Goal: Find contact information: Find contact information

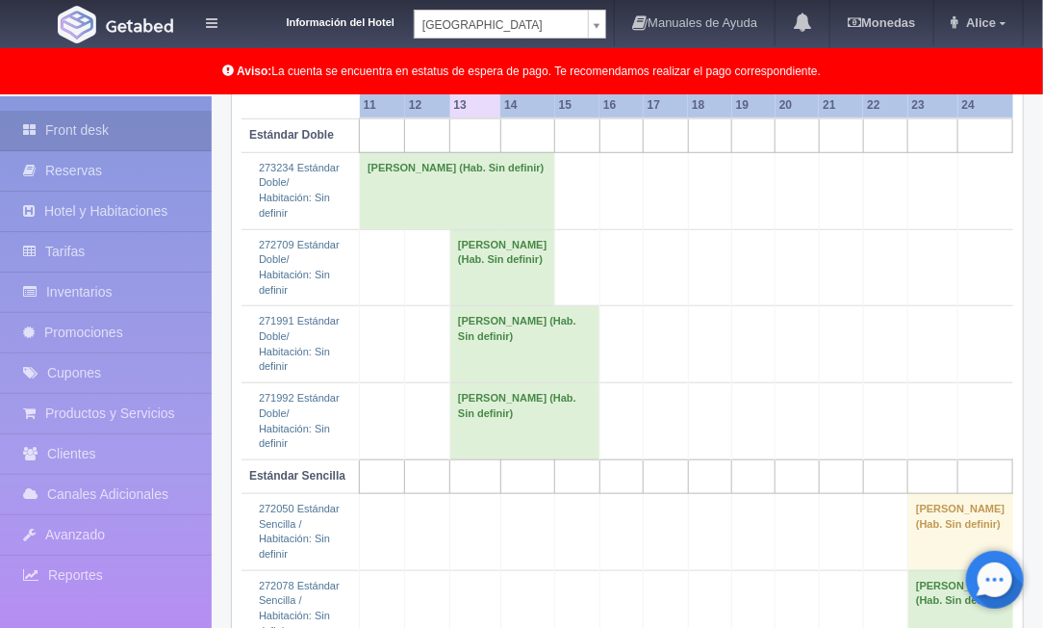
scroll to position [321, 0]
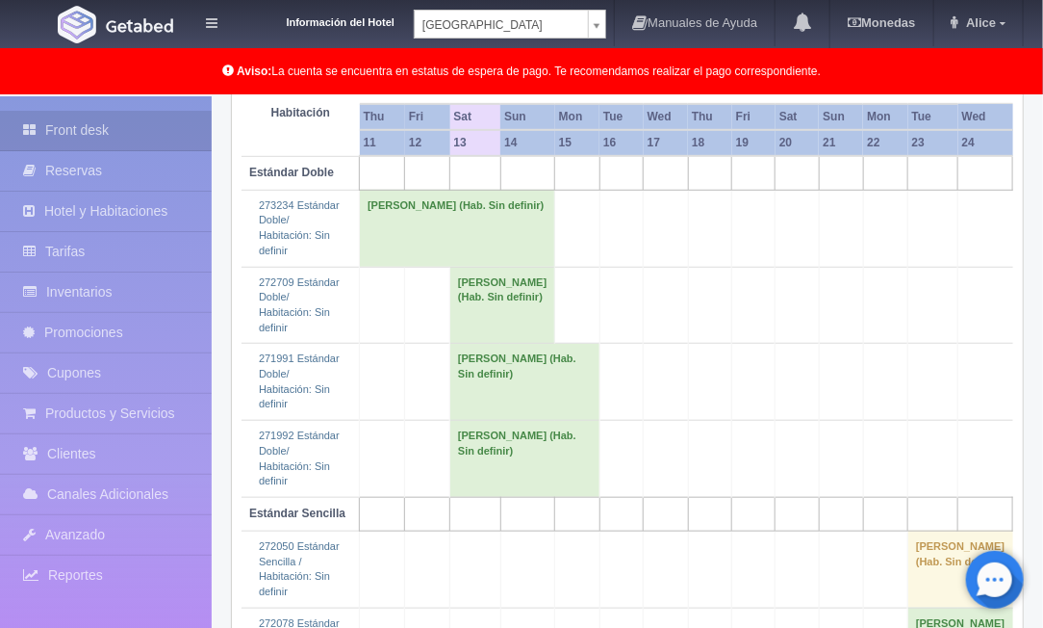
click at [485, 310] on td "[PERSON_NAME] (Hab. Sin definir)" at bounding box center [502, 305] width 105 height 77
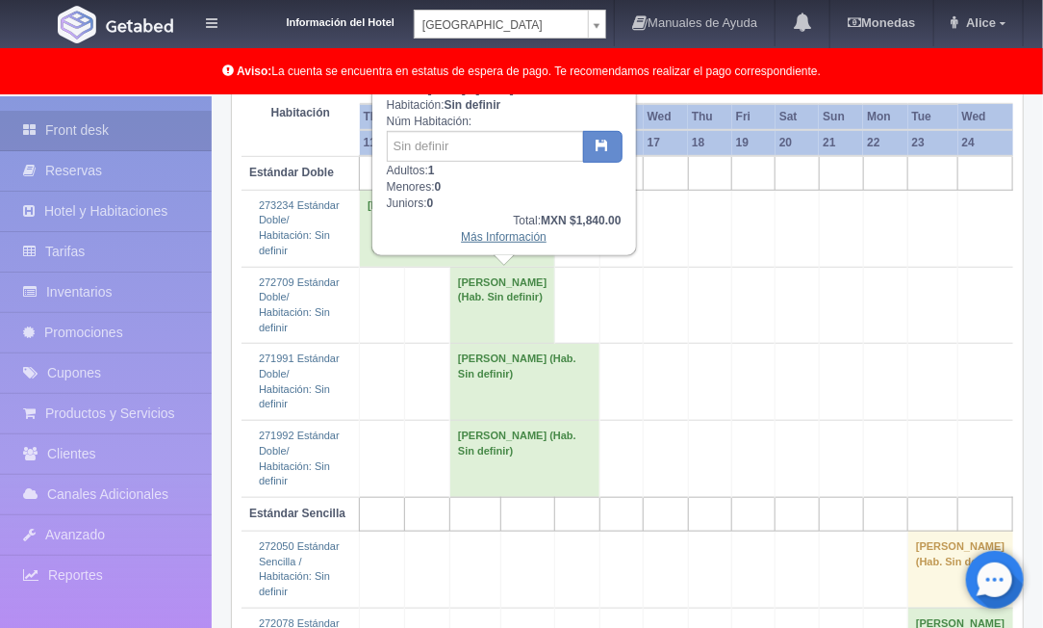
click at [482, 236] on link "Más Información" at bounding box center [504, 236] width 86 height 13
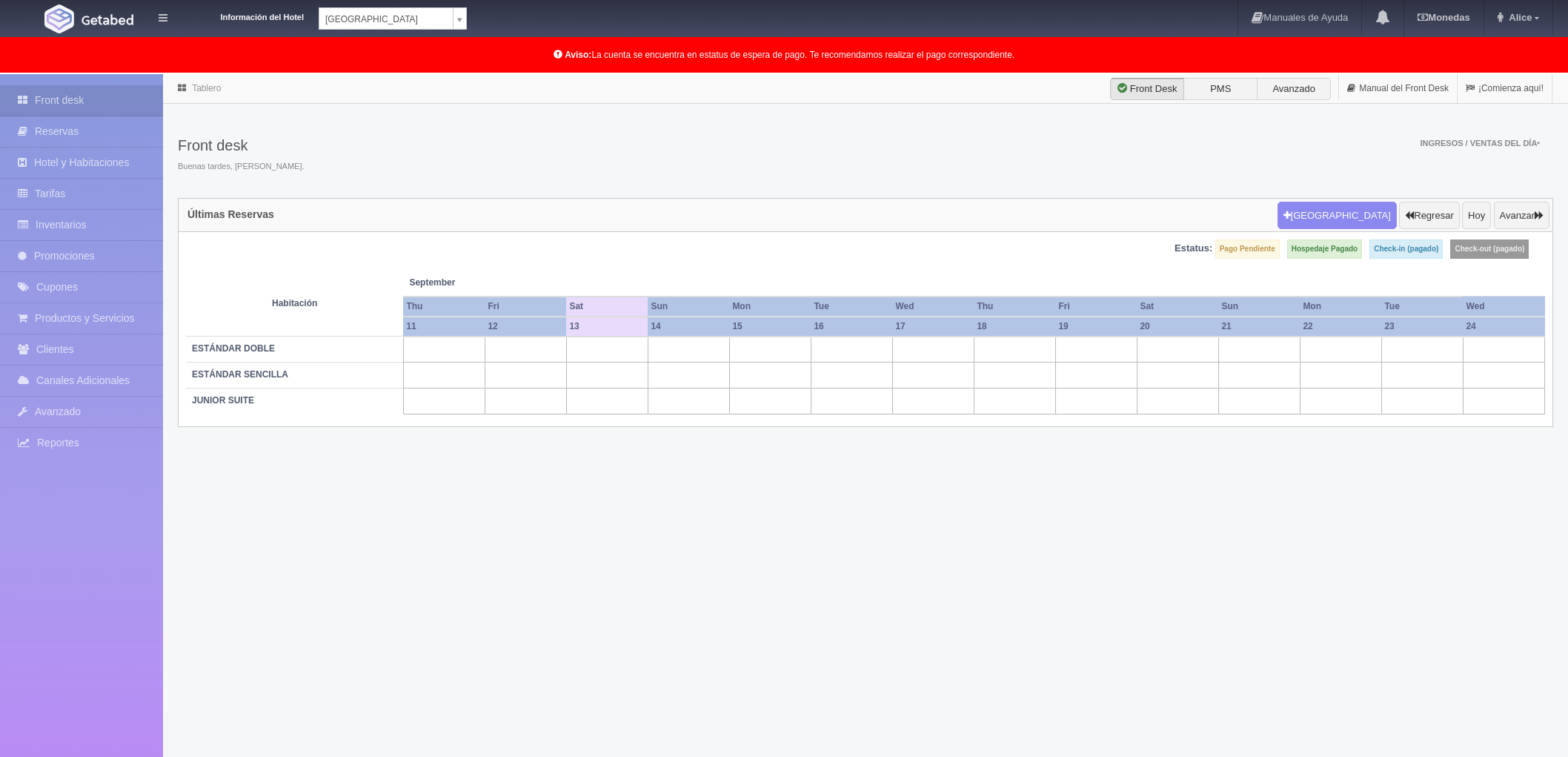
select select "342"
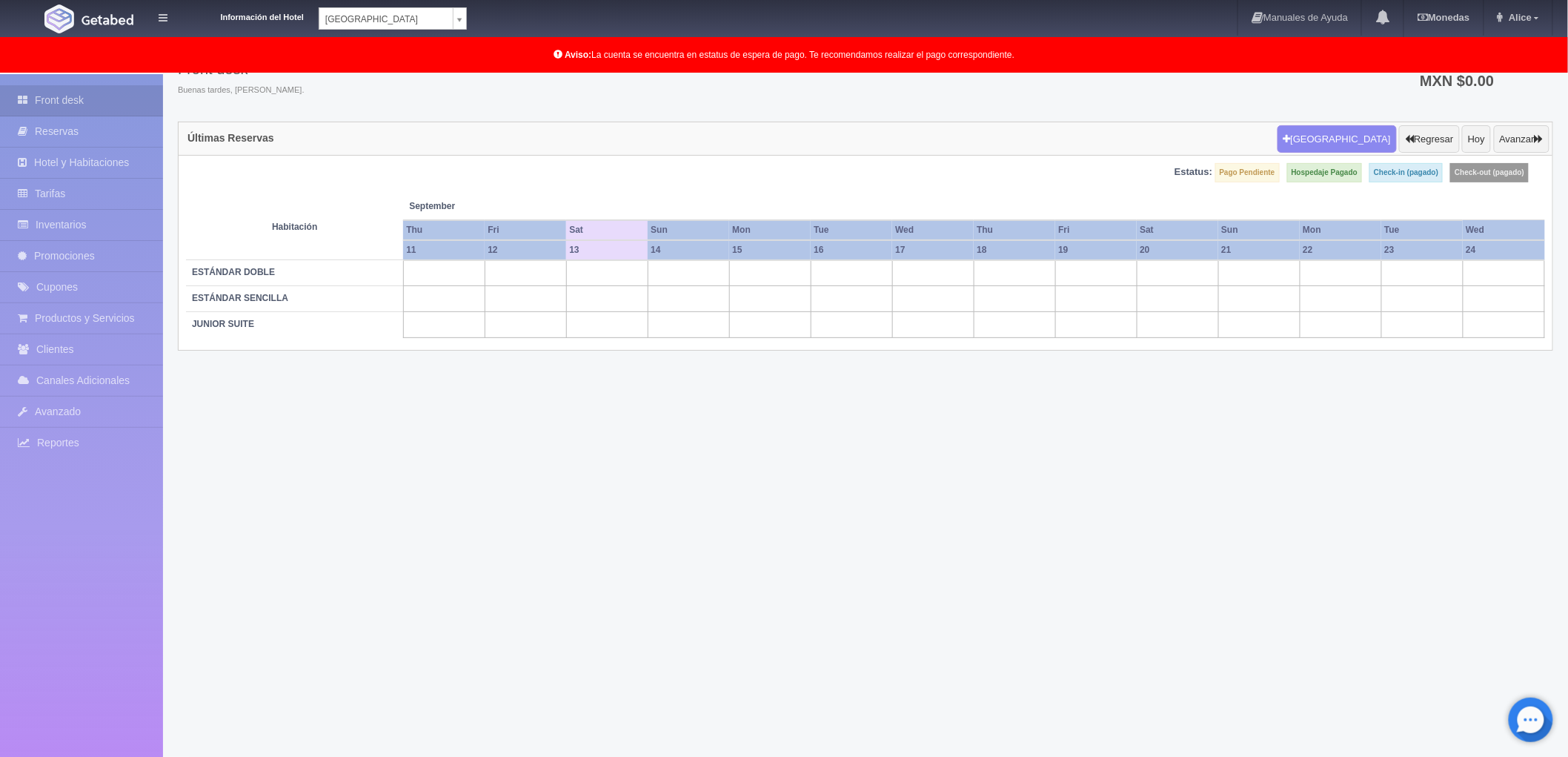
click at [463, 18] on body "Información del Hotel Hotel Plaza Colonial Hotel Plaza Campeche Hotel Plaza Col…" at bounding box center [784, 377] width 1568 height 759
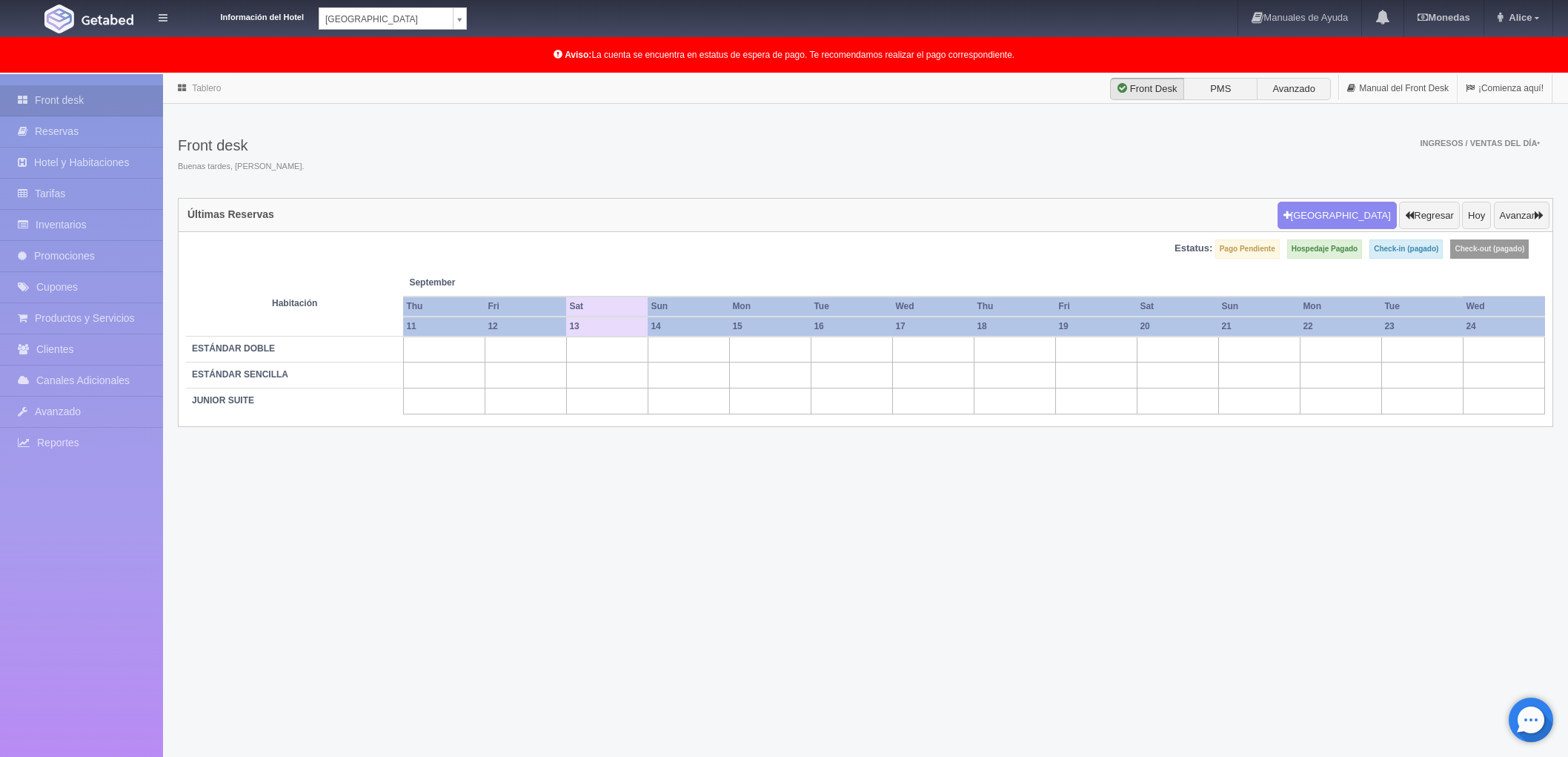
scroll to position [74, 0]
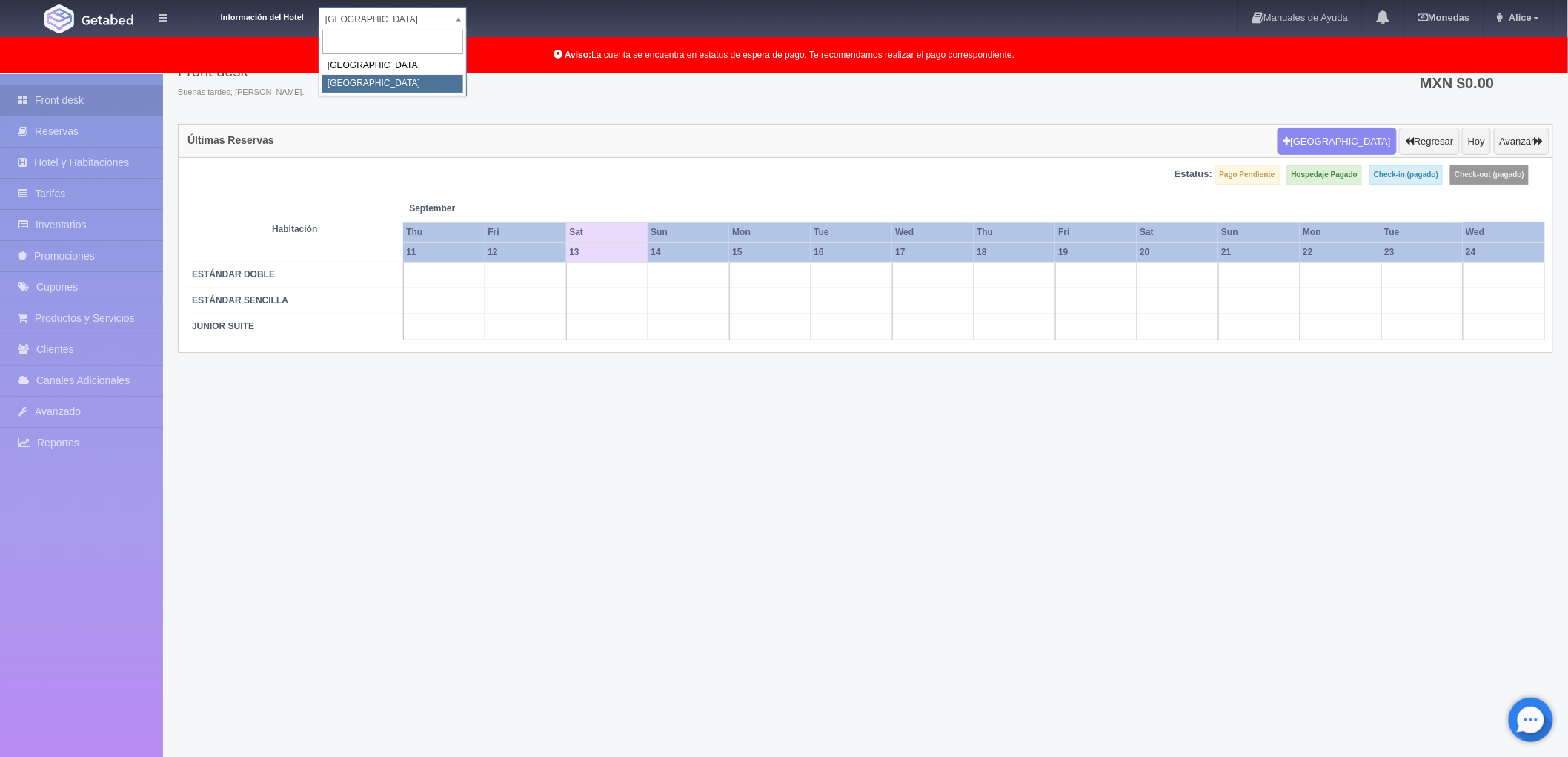
click at [353, 15] on body "Información del Hotel Hotel Plaza Colonial Hotel Plaza Campeche Hotel Plaza Col…" at bounding box center [784, 380] width 1568 height 759
select select "342"
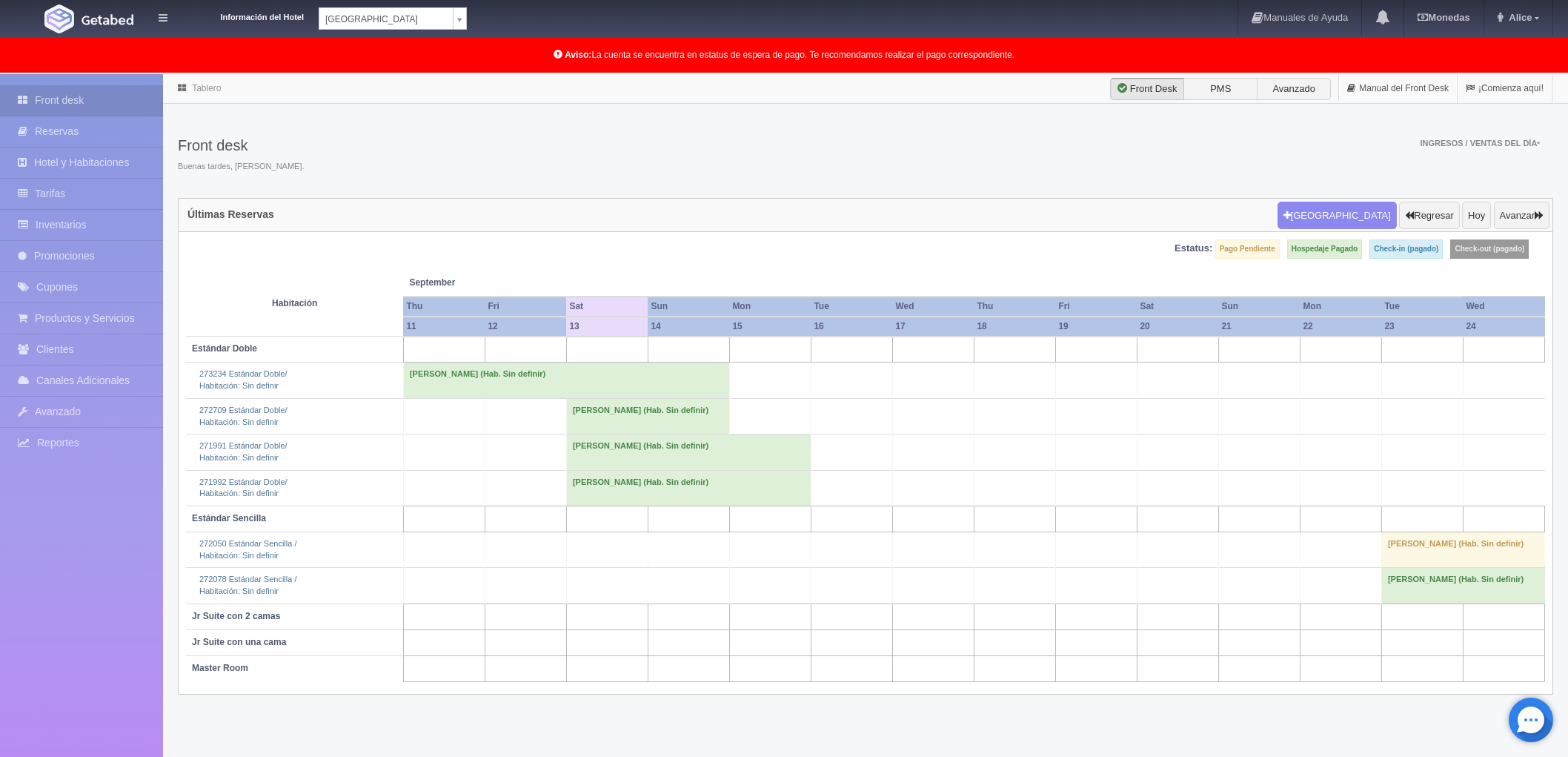
scroll to position [74, 0]
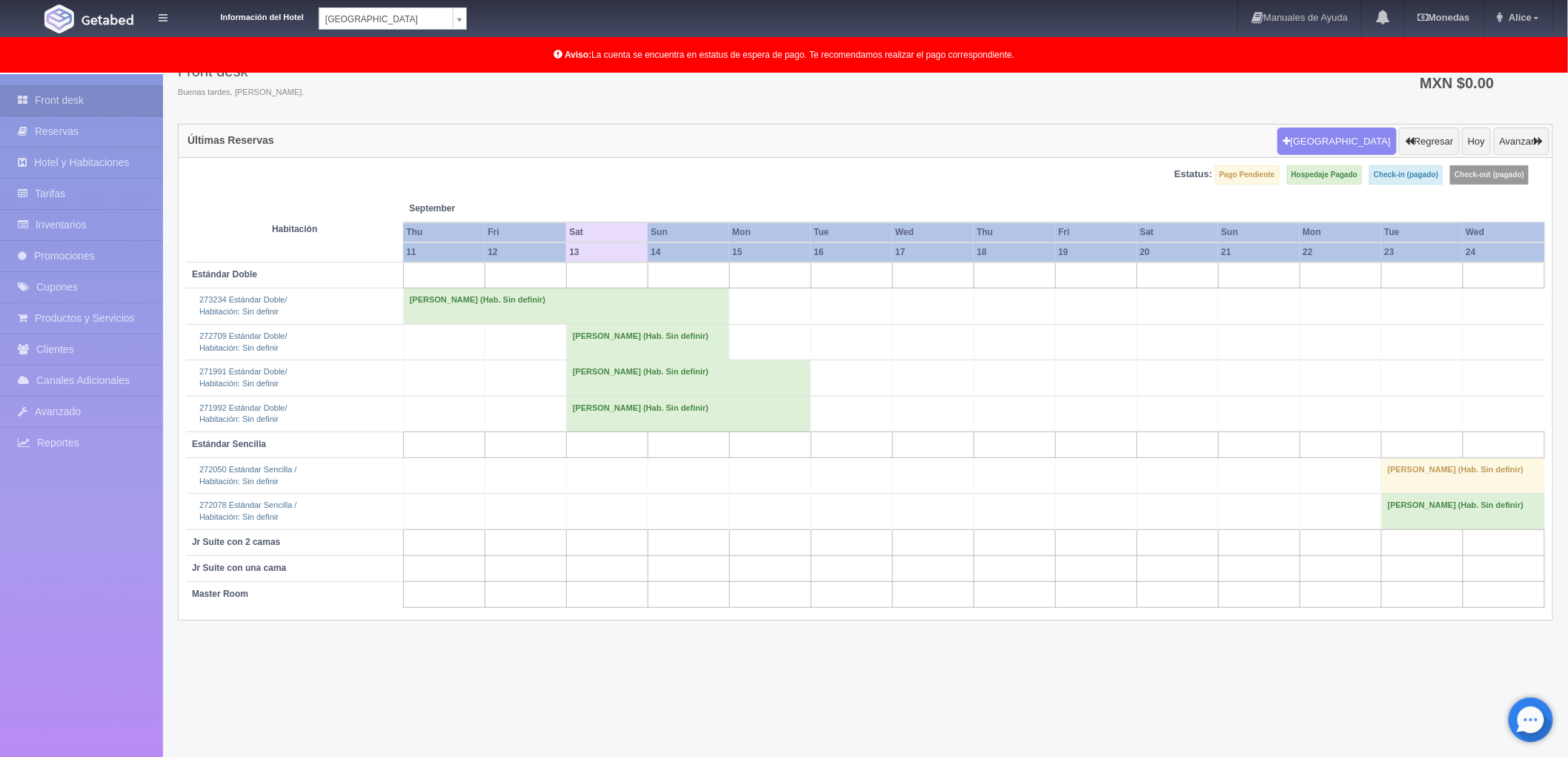
drag, startPoint x: 603, startPoint y: 336, endPoint x: 582, endPoint y: 337, distance: 21.0
click at [582, 337] on td "[PERSON_NAME] (Hab. Sin definir)" at bounding box center [647, 342] width 163 height 35
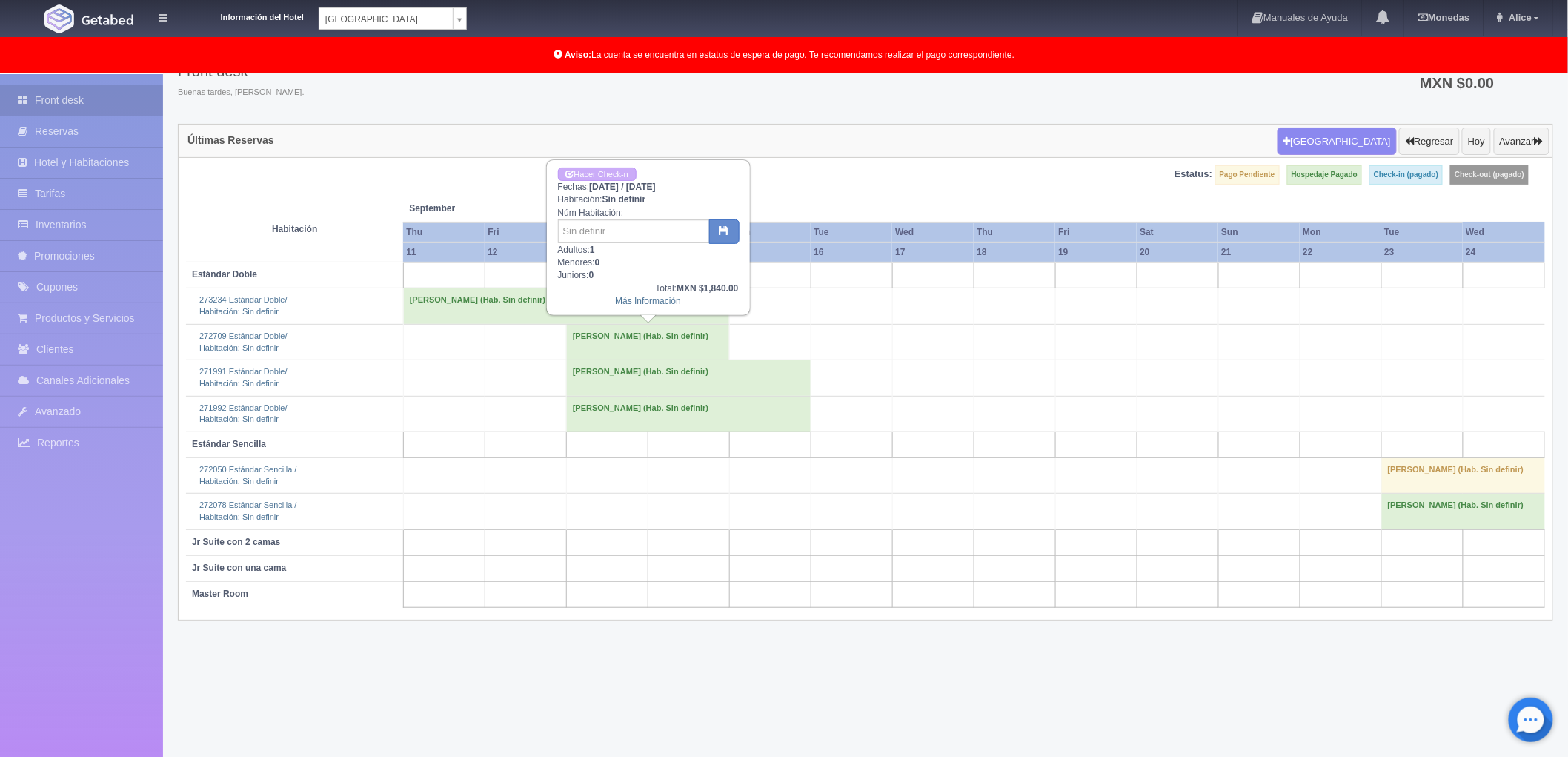
click at [644, 372] on td "[PERSON_NAME] (Hab. Sin definir)" at bounding box center [688, 378] width 245 height 35
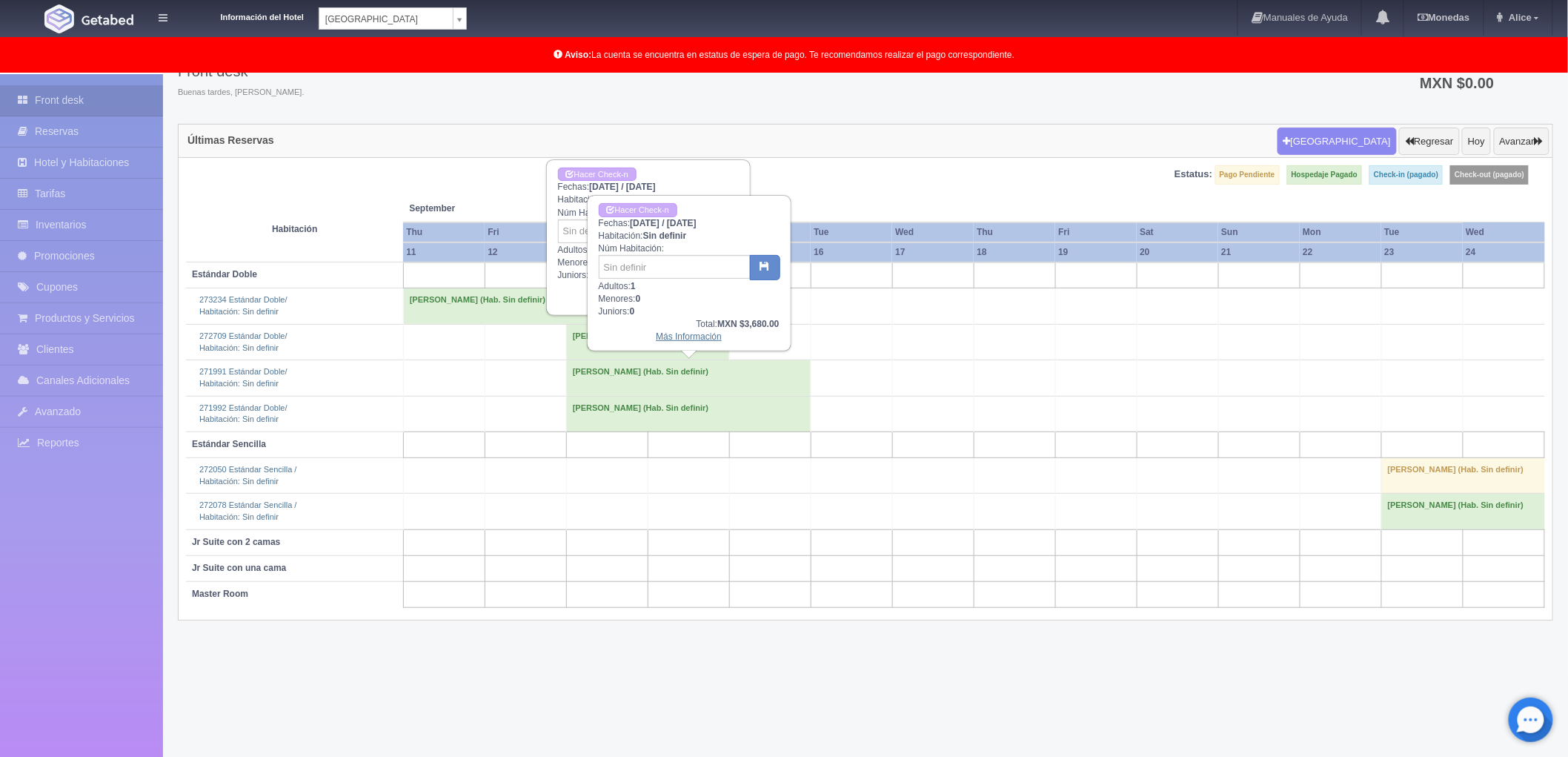
drag, startPoint x: 644, startPoint y: 372, endPoint x: 668, endPoint y: 337, distance: 42.4
click at [668, 337] on link "Más Información" at bounding box center [689, 336] width 66 height 10
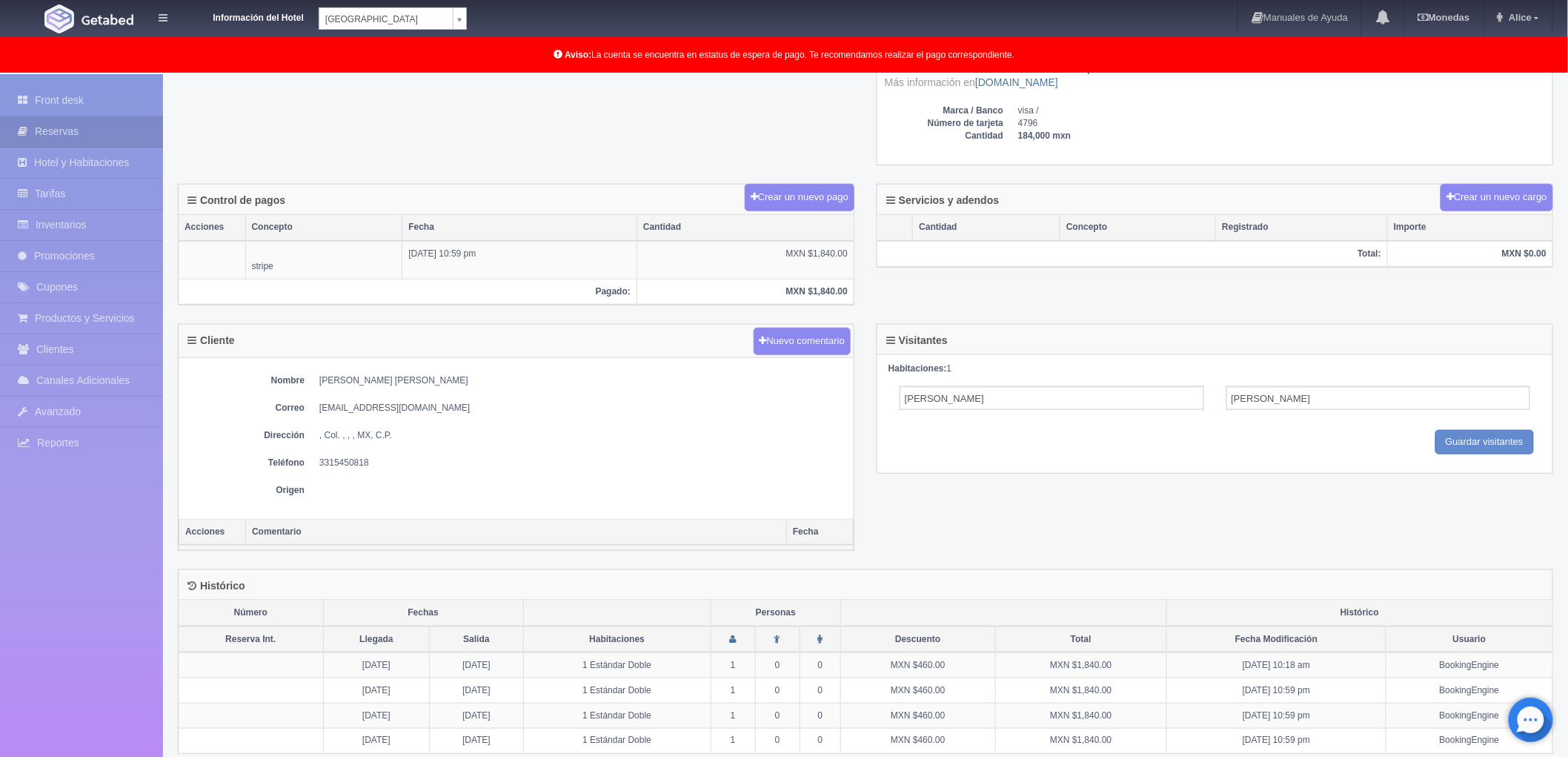
scroll to position [456, 0]
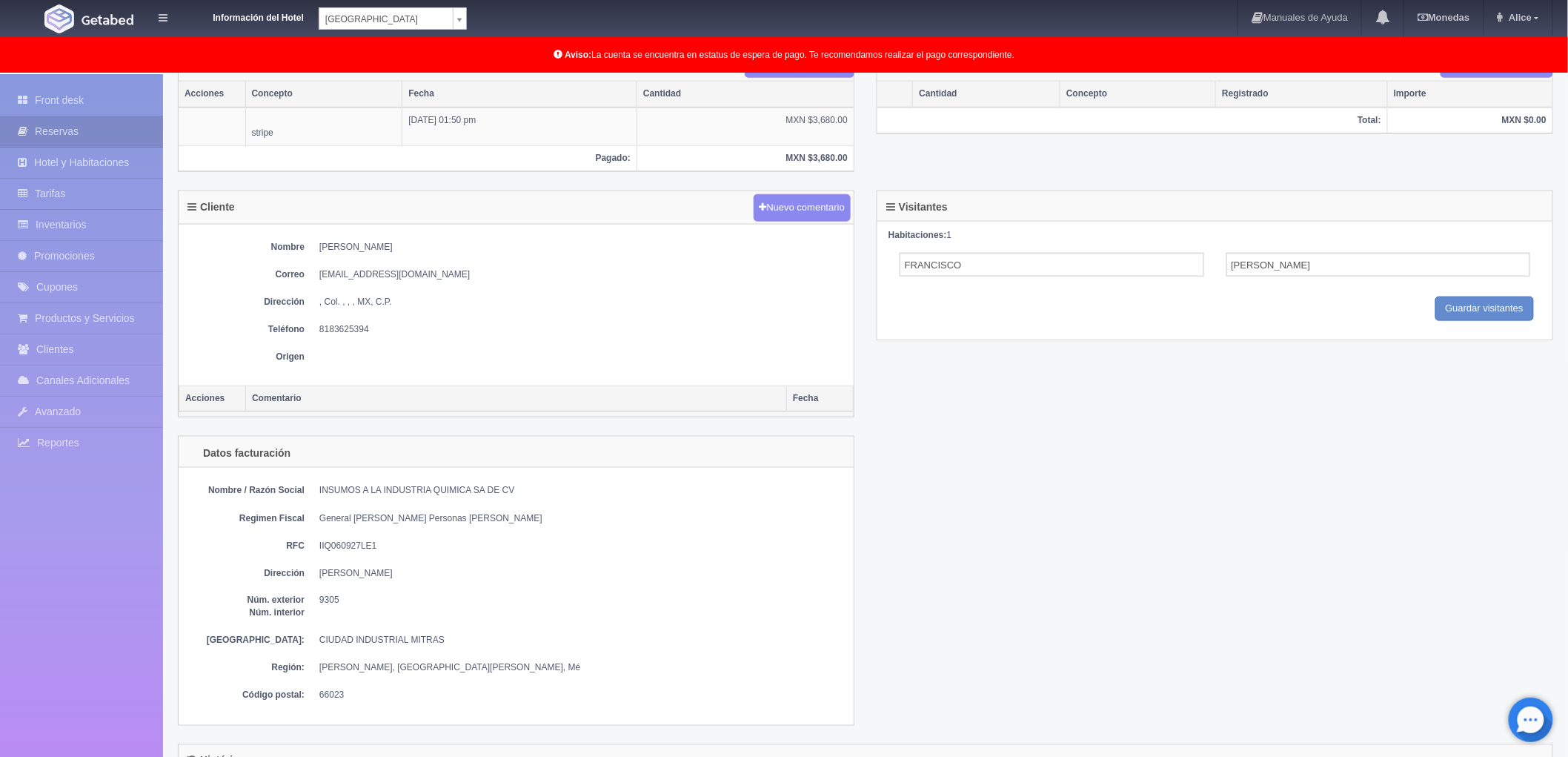
scroll to position [576, 0]
click at [322, 272] on dd "[EMAIL_ADDRESS][DOMAIN_NAME]" at bounding box center [583, 273] width 527 height 12
drag, startPoint x: 405, startPoint y: 273, endPoint x: 319, endPoint y: 270, distance: 86.1
click at [319, 270] on dl "Correo fcastillo@iiq.com.mx" at bounding box center [517, 273] width 660 height 12
copy dd "fcastillo@iiq.com.mx"
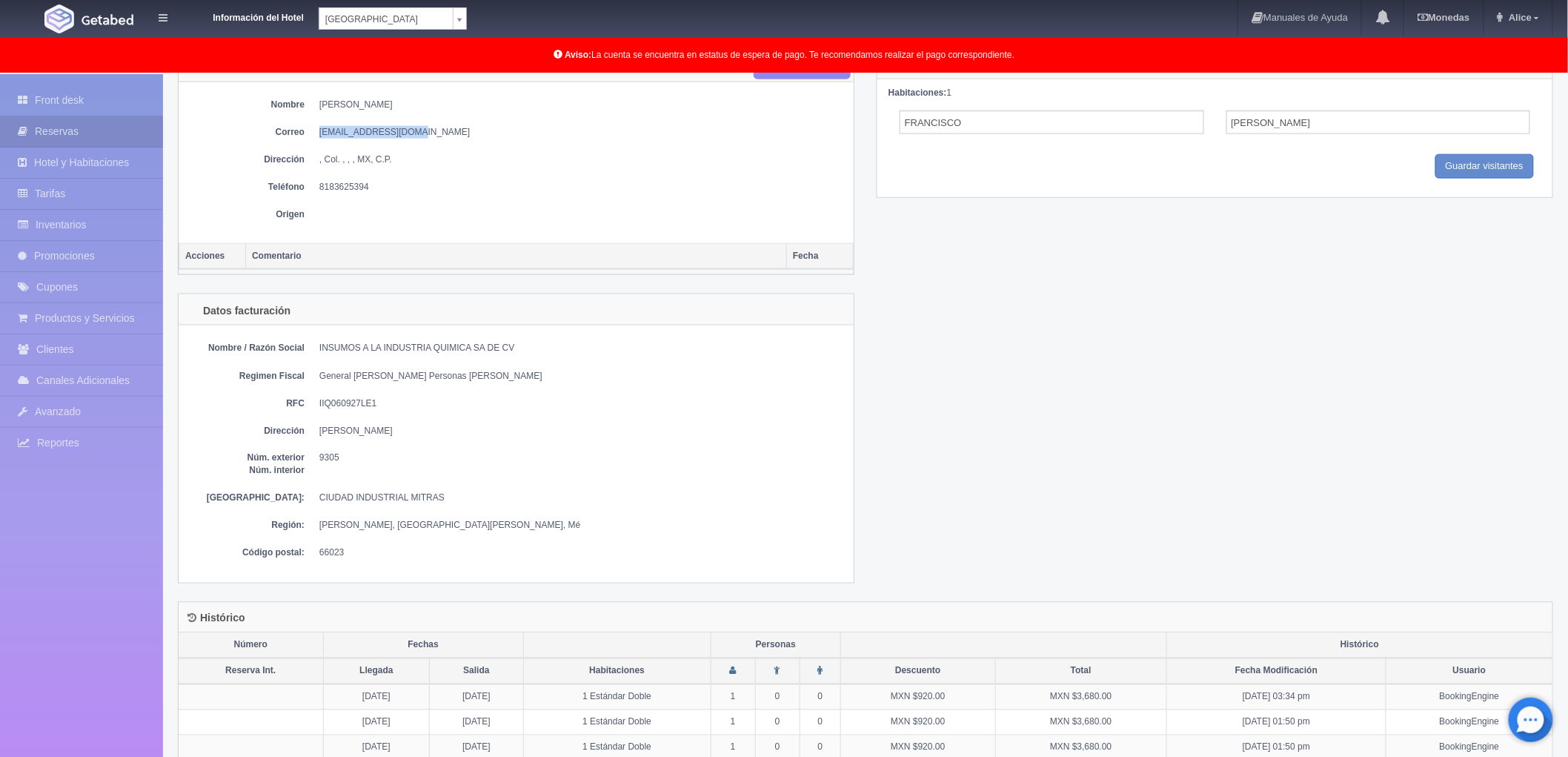
scroll to position [598, 0]
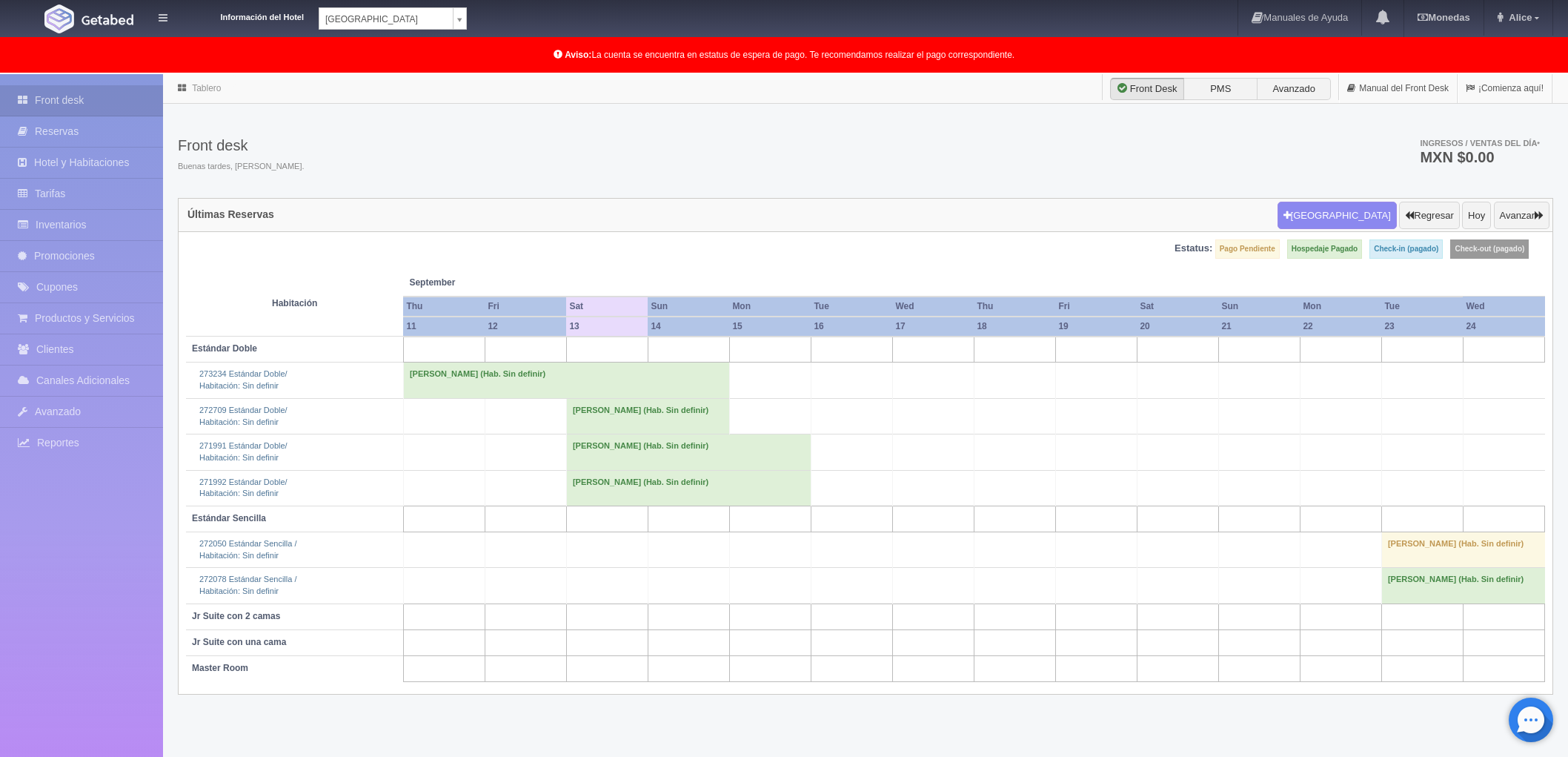
scroll to position [74, 0]
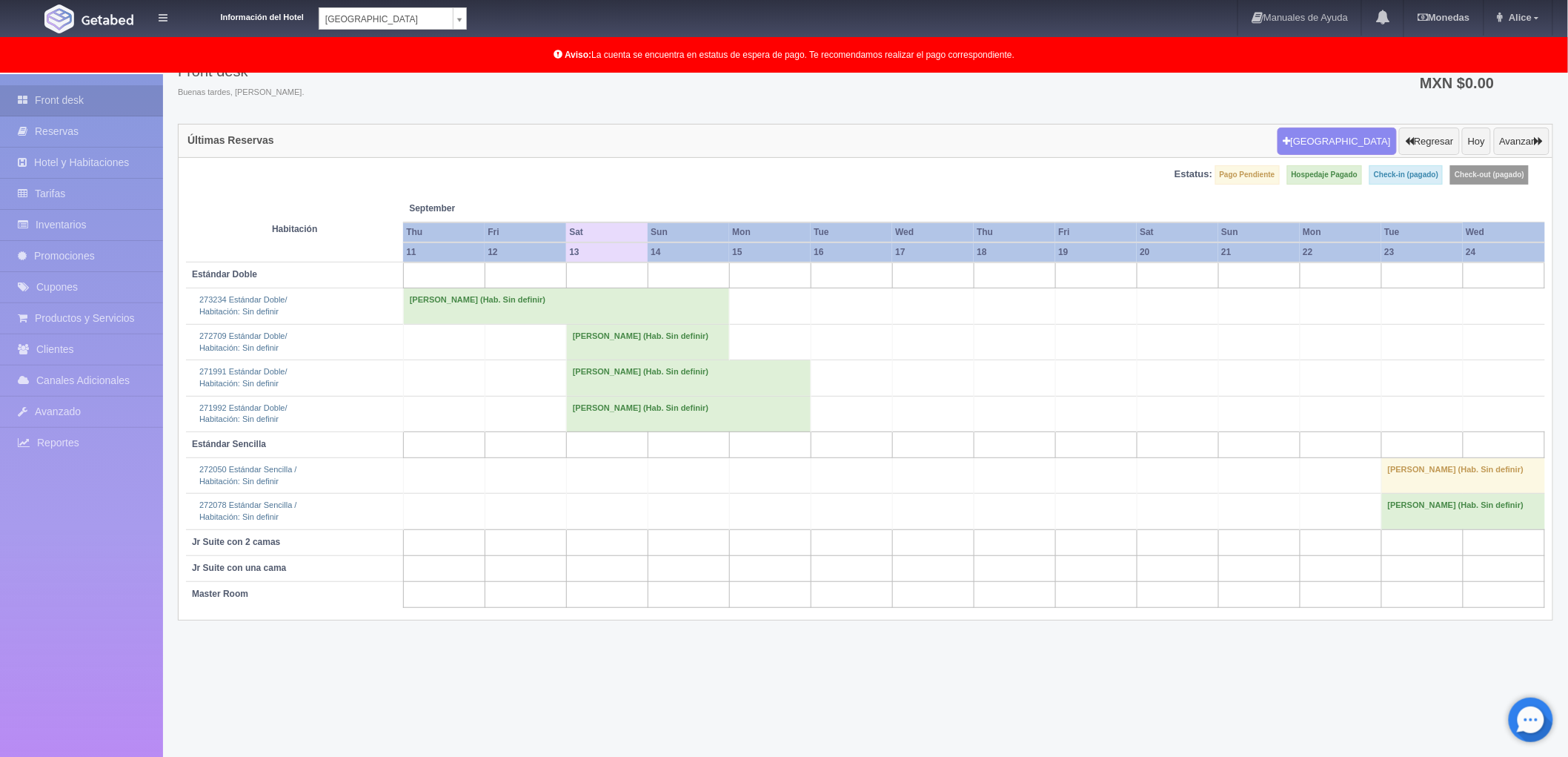
drag, startPoint x: 588, startPoint y: 406, endPoint x: 580, endPoint y: 409, distance: 8.5
click at [582, 408] on td "[PERSON_NAME] (Hab. Sin definir)" at bounding box center [688, 414] width 245 height 35
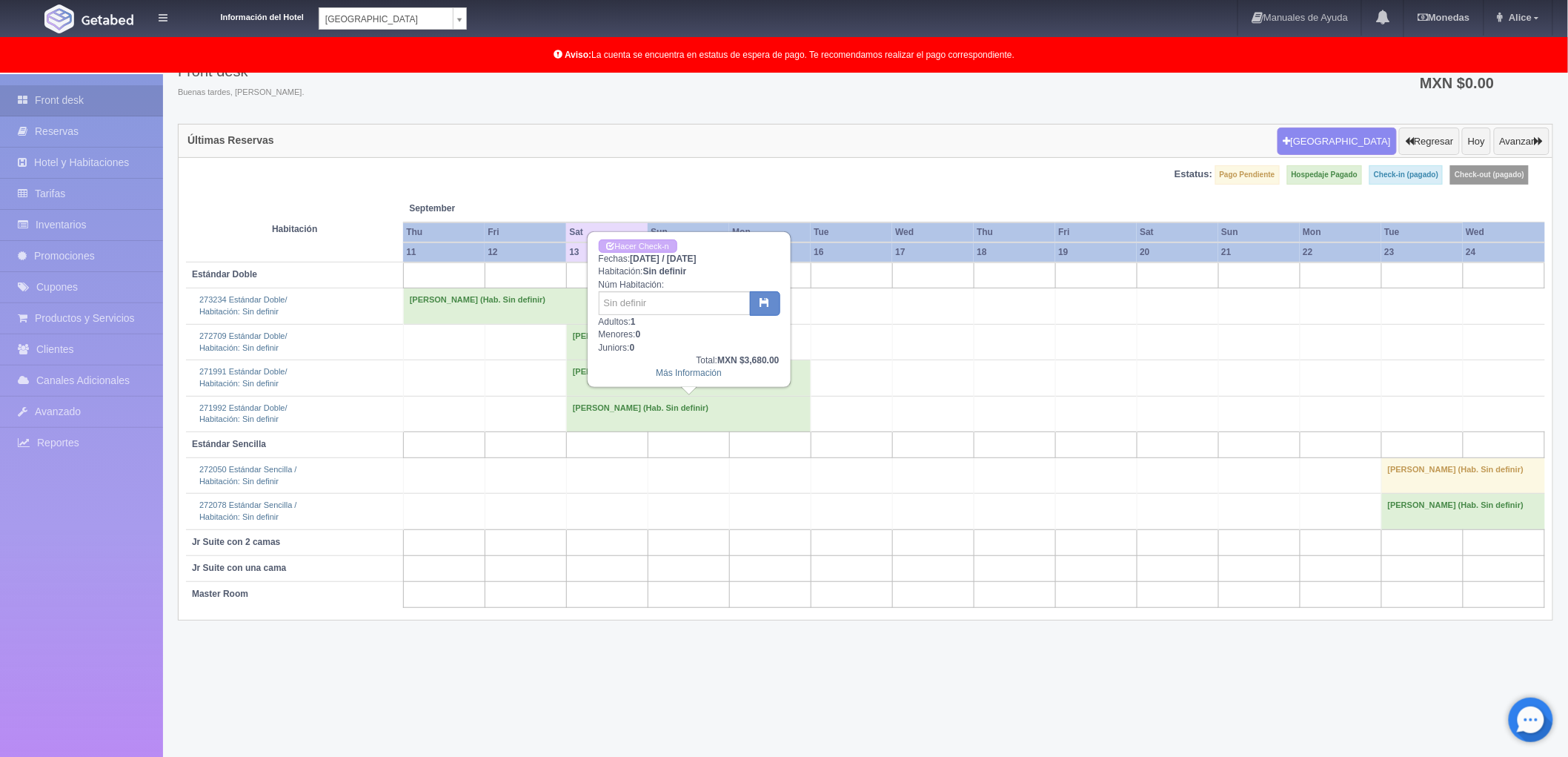
click at [580, 412] on td "[PERSON_NAME] (Hab. Sin definir)" at bounding box center [688, 414] width 245 height 35
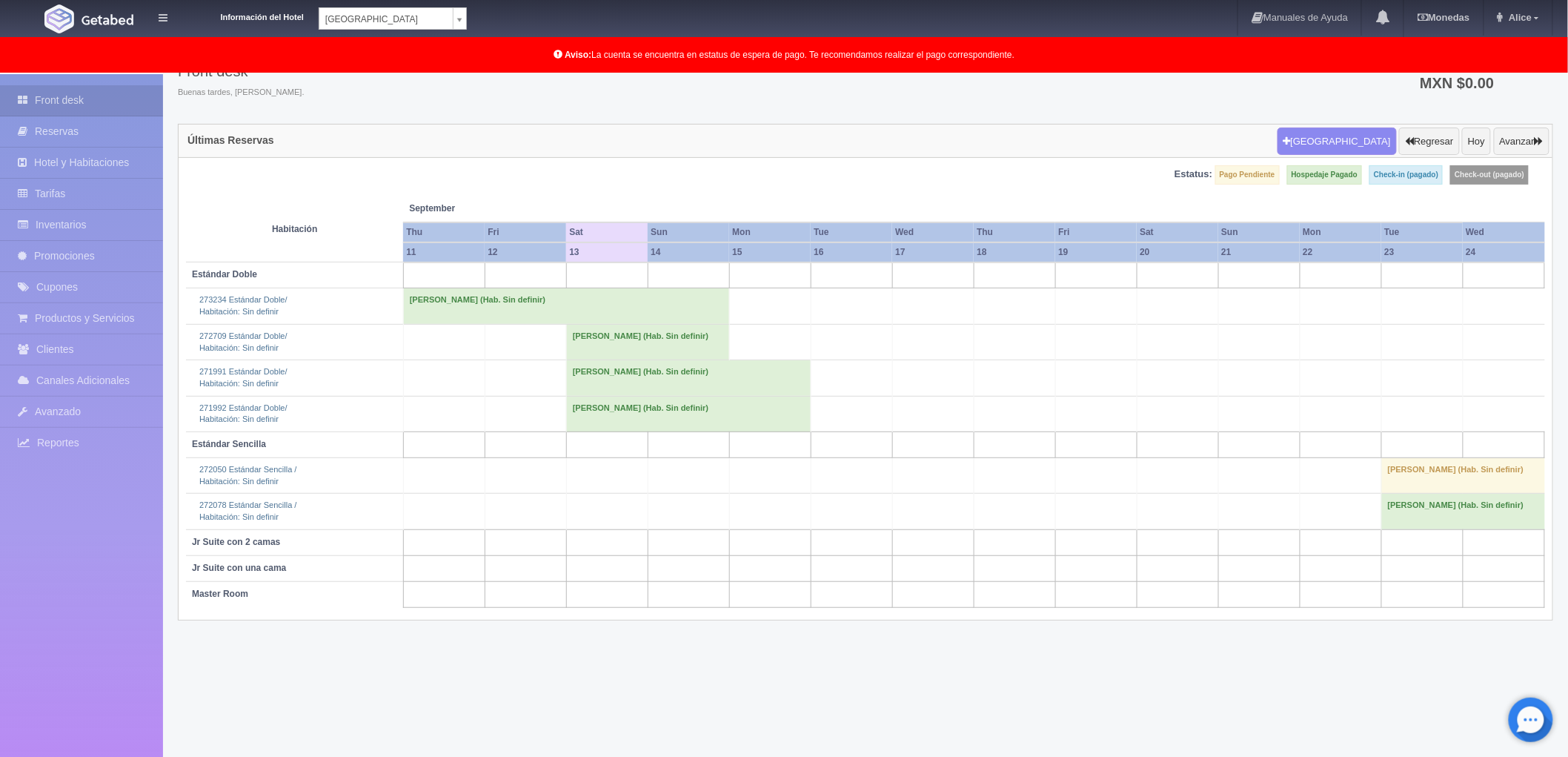
click at [583, 407] on td "[PERSON_NAME] (Hab. Sin definir)" at bounding box center [688, 414] width 245 height 35
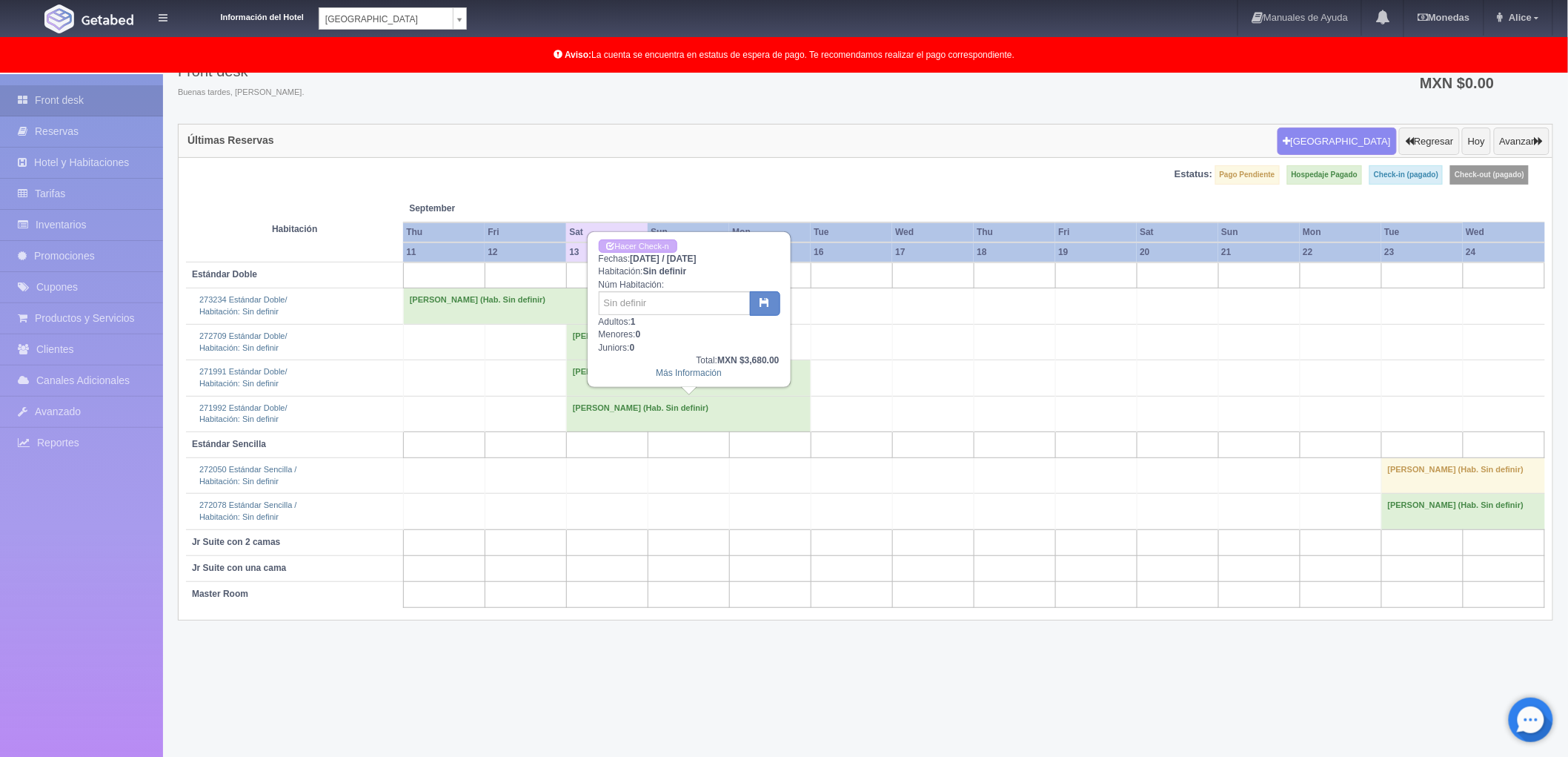
click at [1001, 437] on td at bounding box center [1015, 445] width 82 height 26
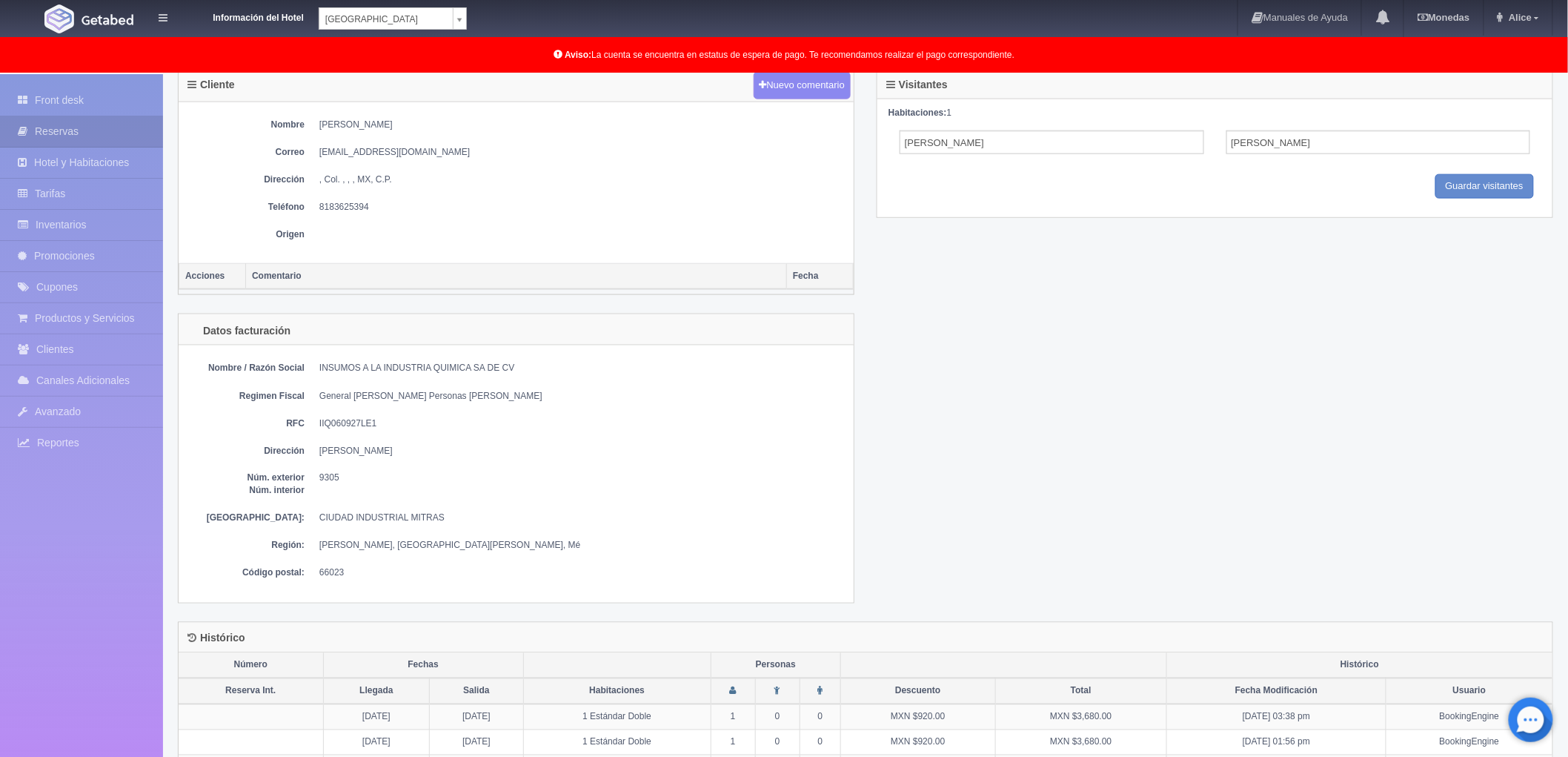
scroll to position [658, 0]
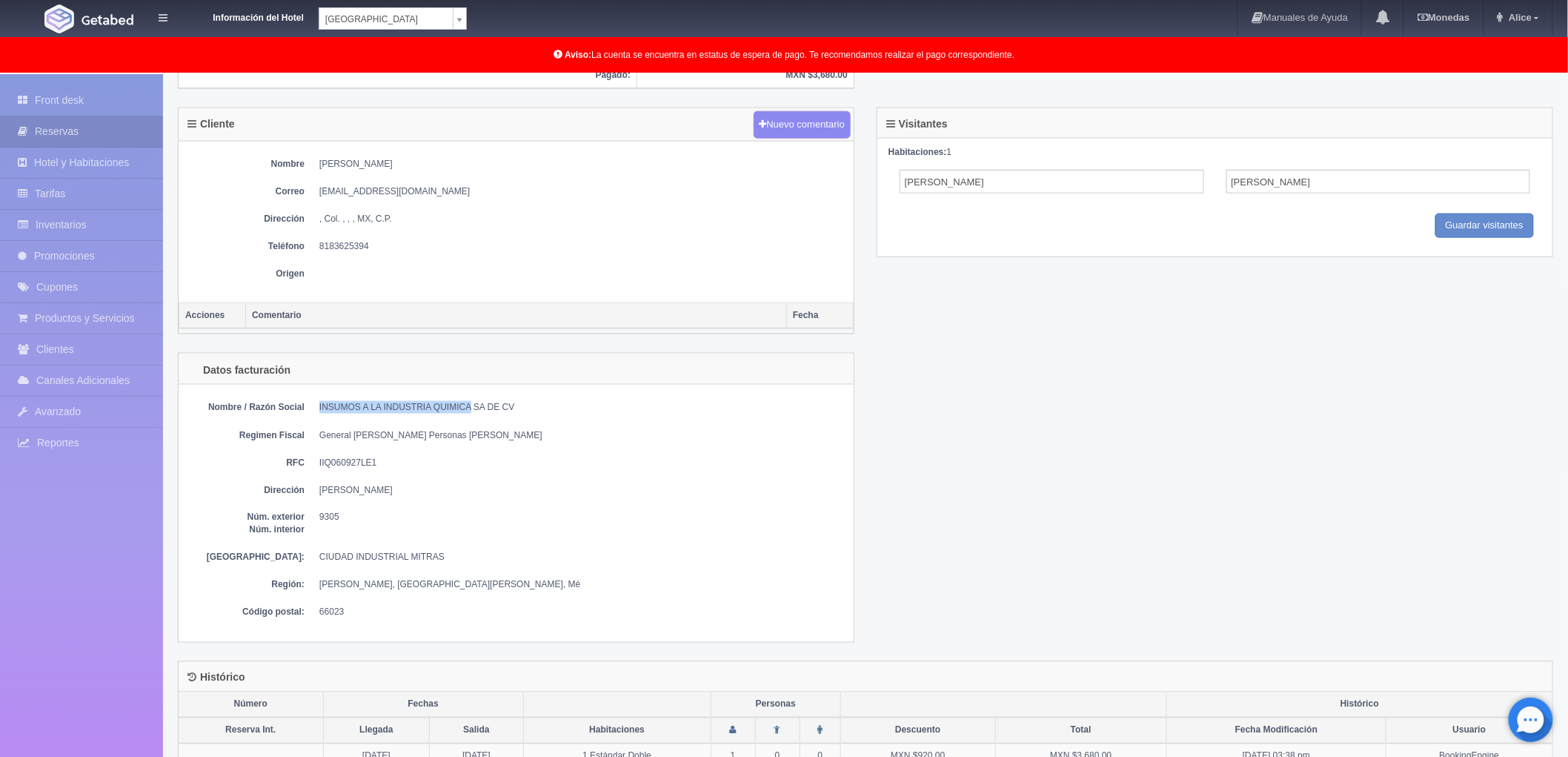
drag, startPoint x: 316, startPoint y: 404, endPoint x: 470, endPoint y: 406, distance: 154.0
click at [470, 406] on dl "Nombre / Razón Social INSUMOS A LA INDUSTRIA QUIMICA SA DE CV" at bounding box center [517, 407] width 660 height 12
copy dd "INSUMOS A LA INDUSTRIA QUIMICA"
